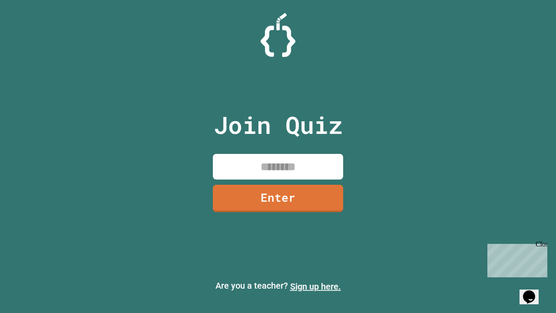
click at [316, 286] on link "Sign up here." at bounding box center [315, 286] width 51 height 10
